Goal: Navigation & Orientation: Understand site structure

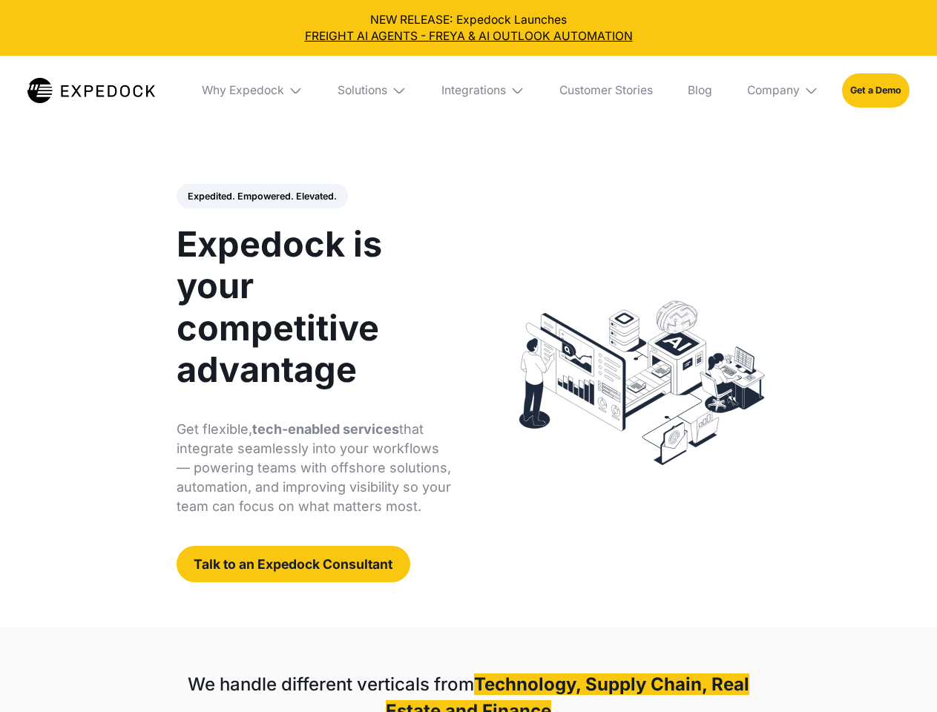
select select
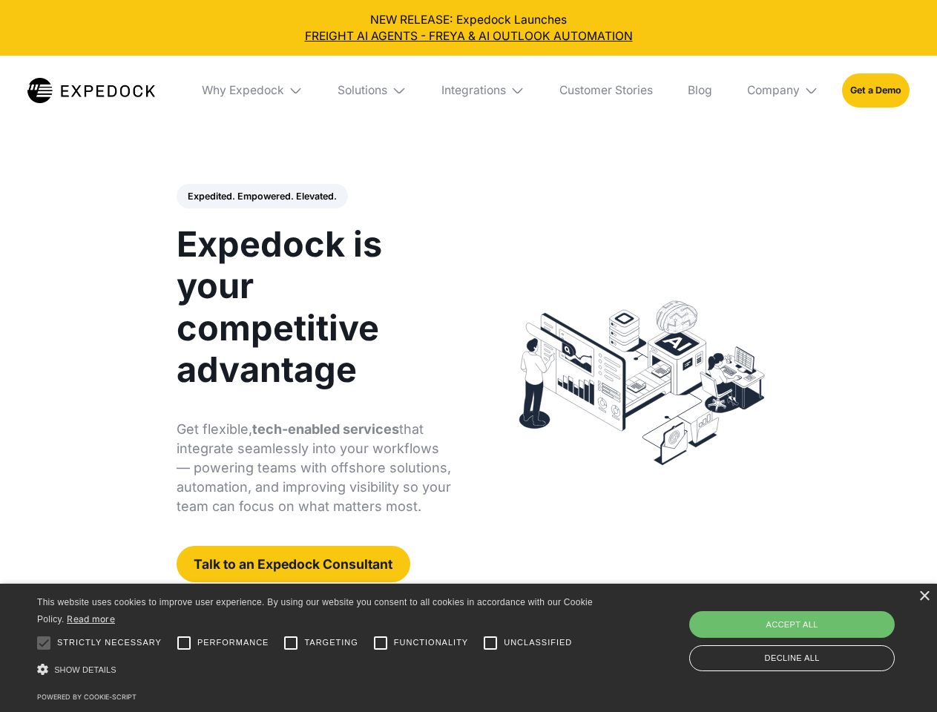
click at [468, 91] on div "Integrations" at bounding box center [474, 90] width 65 height 15
click at [253, 91] on div "Why Expedock" at bounding box center [230, 90] width 82 height 15
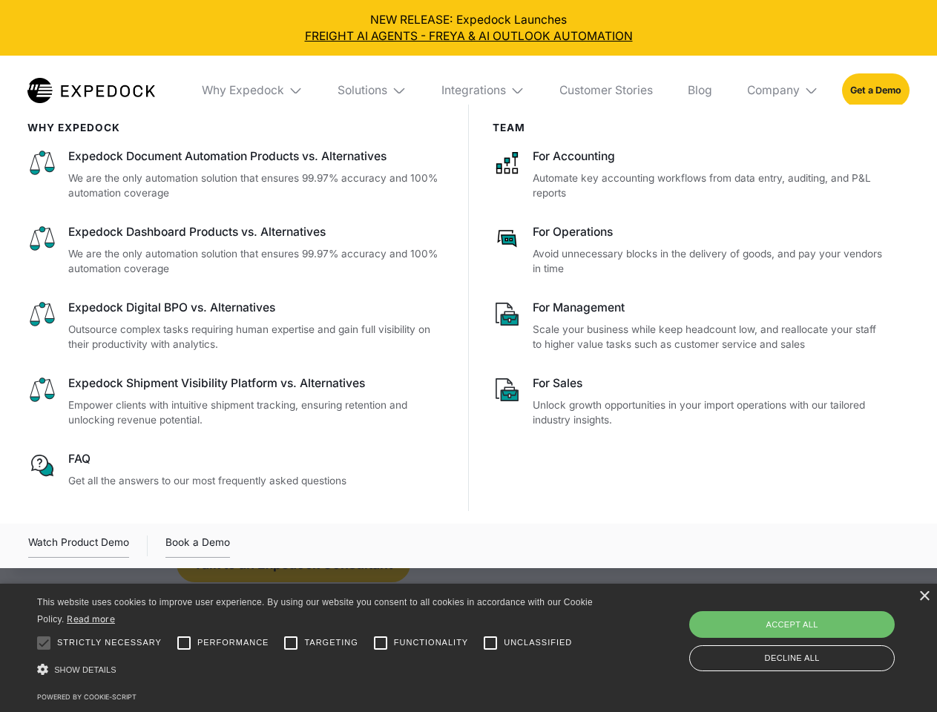
click at [373, 91] on div "Solutions" at bounding box center [363, 90] width 50 height 15
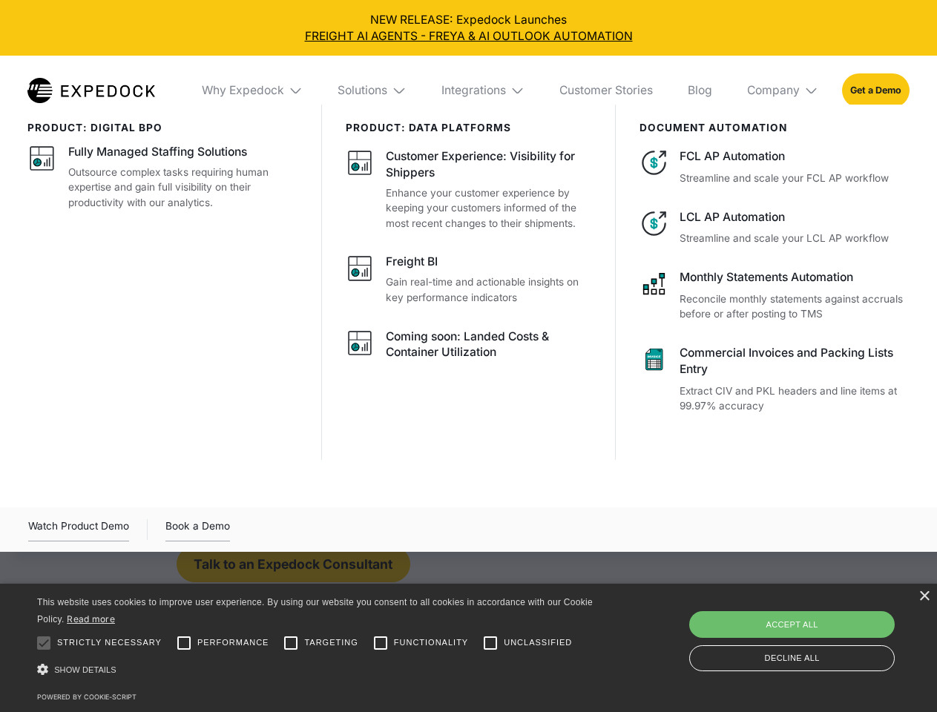
click at [484, 91] on div "Integrations" at bounding box center [474, 90] width 65 height 15
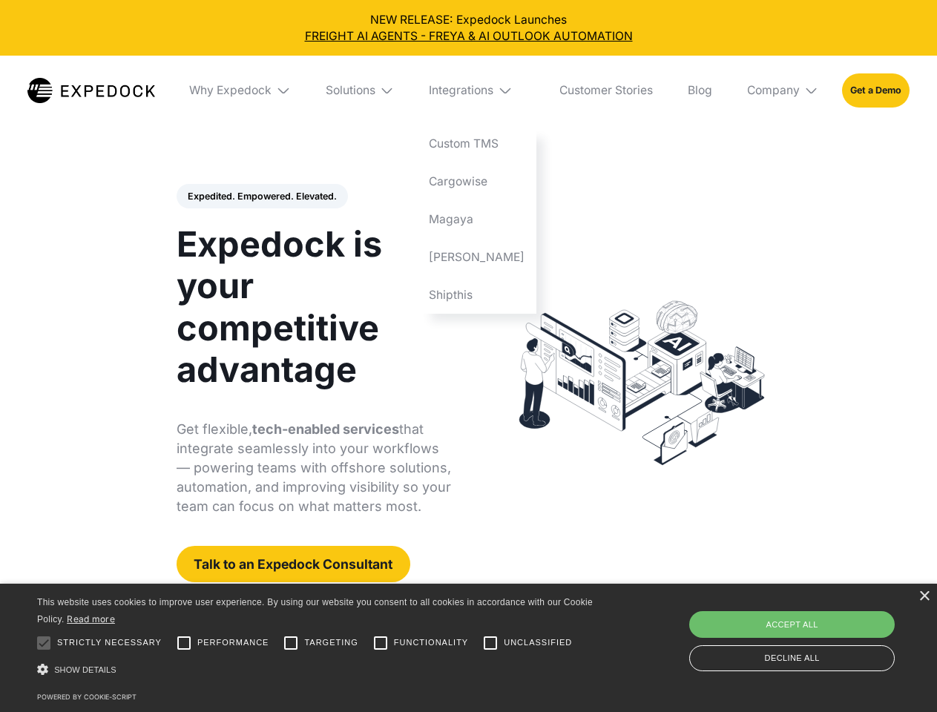
click at [784, 91] on div "Company" at bounding box center [773, 90] width 53 height 15
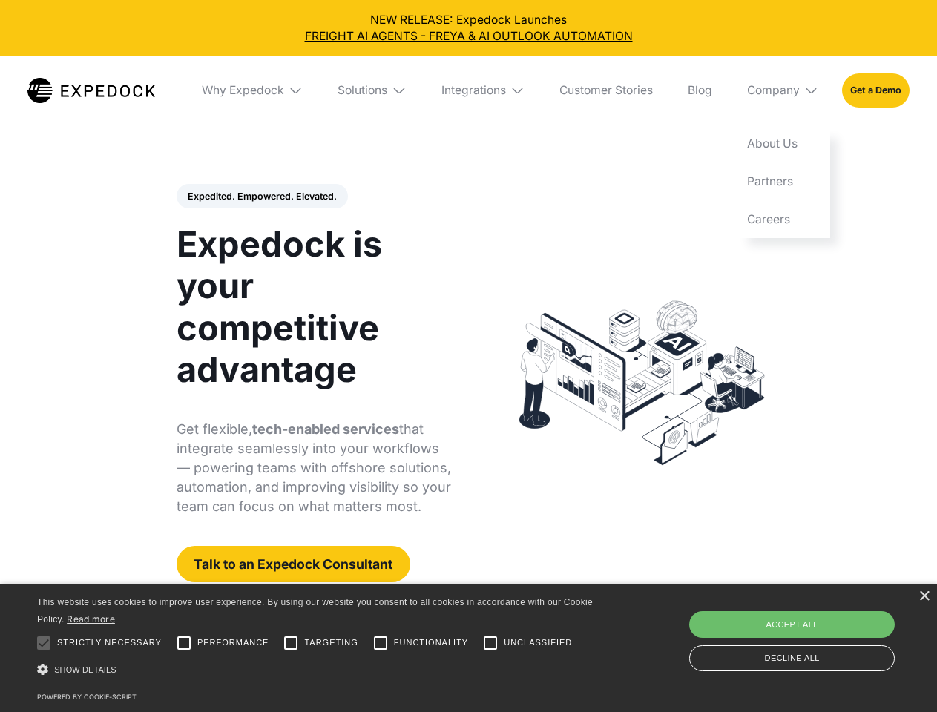
click at [261, 197] on div "Expedited. Empowered. Elevated. Automate Freight Document Extraction at 99.97% …" at bounding box center [314, 383] width 275 height 399
click at [44, 643] on div at bounding box center [44, 644] width 30 height 30
click at [184, 643] on input "Performance" at bounding box center [184, 644] width 30 height 30
checkbox input "true"
click at [291, 643] on input "Targeting" at bounding box center [291, 644] width 30 height 30
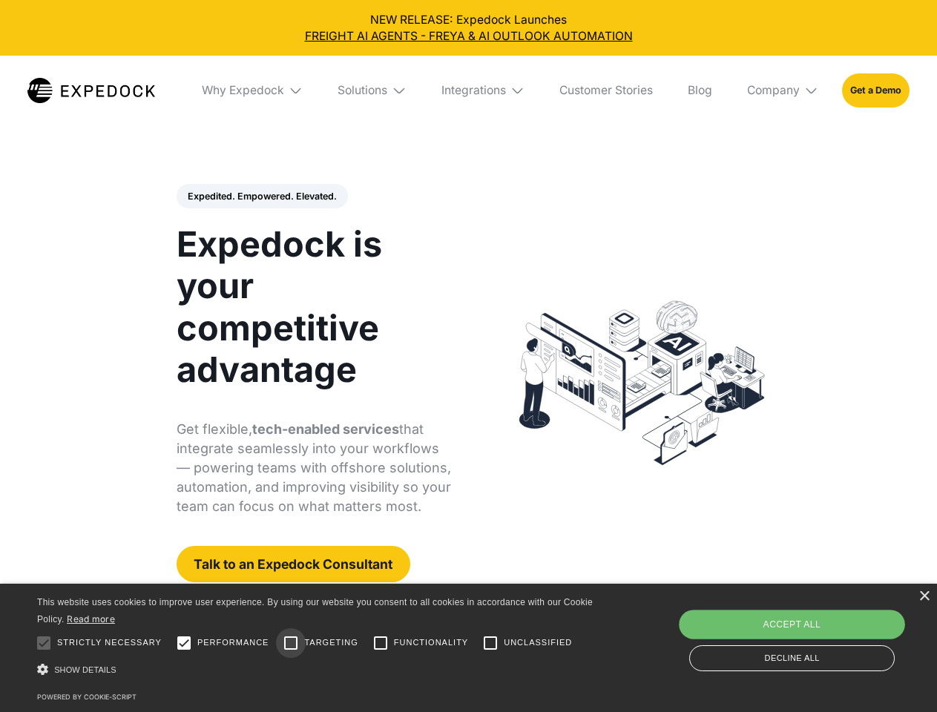
checkbox input "true"
click at [381, 643] on input "Functionality" at bounding box center [381, 644] width 30 height 30
checkbox input "true"
